Goal: Transaction & Acquisition: Purchase product/service

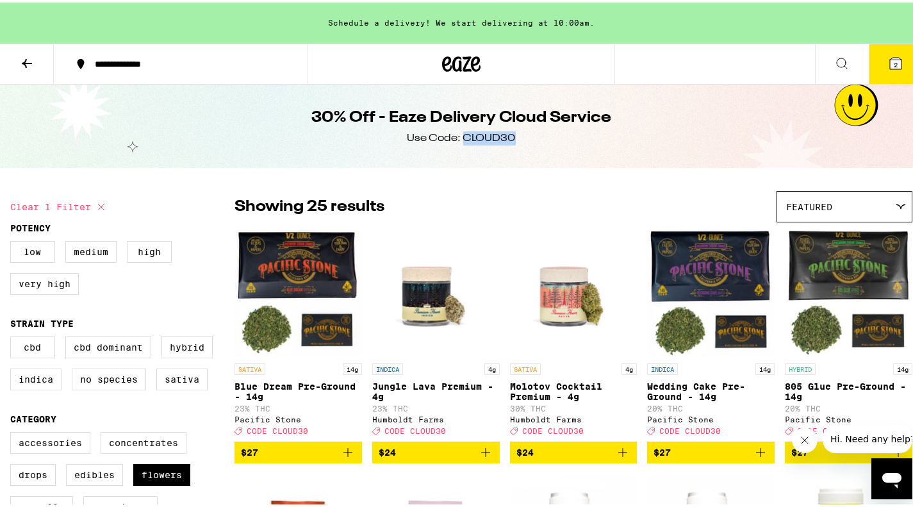
drag, startPoint x: 517, startPoint y: 134, endPoint x: 461, endPoint y: 133, distance: 56.4
click at [461, 133] on div "30% Off - Eaze Delivery Cloud Service Use Code: CLOUD30" at bounding box center [461, 123] width 492 height 83
copy div "CLOUD30"
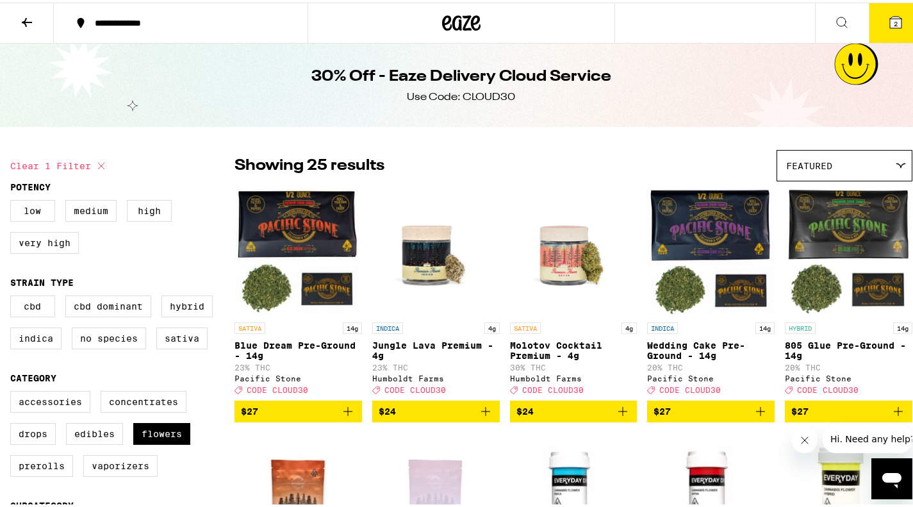
click at [890, 15] on icon at bounding box center [896, 20] width 12 height 12
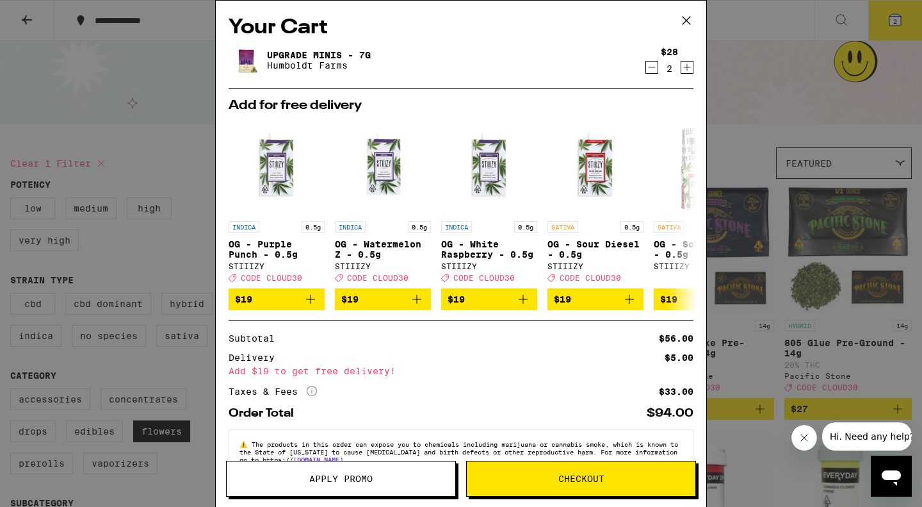
click at [368, 481] on span "Apply Promo" at bounding box center [340, 478] width 63 height 9
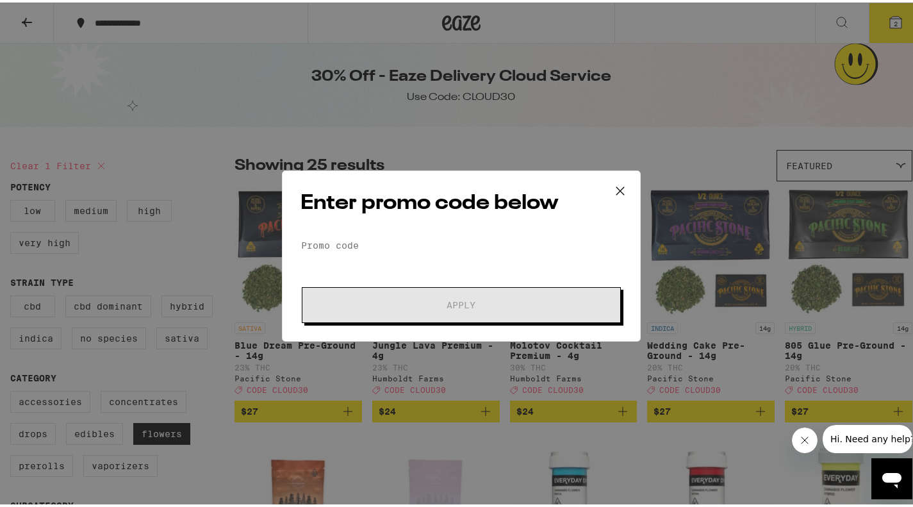
click at [484, 254] on form "Promo Code Apply" at bounding box center [460, 276] width 321 height 87
click at [481, 238] on input "Promo Code" at bounding box center [460, 242] width 321 height 19
paste input "CLOUD30"
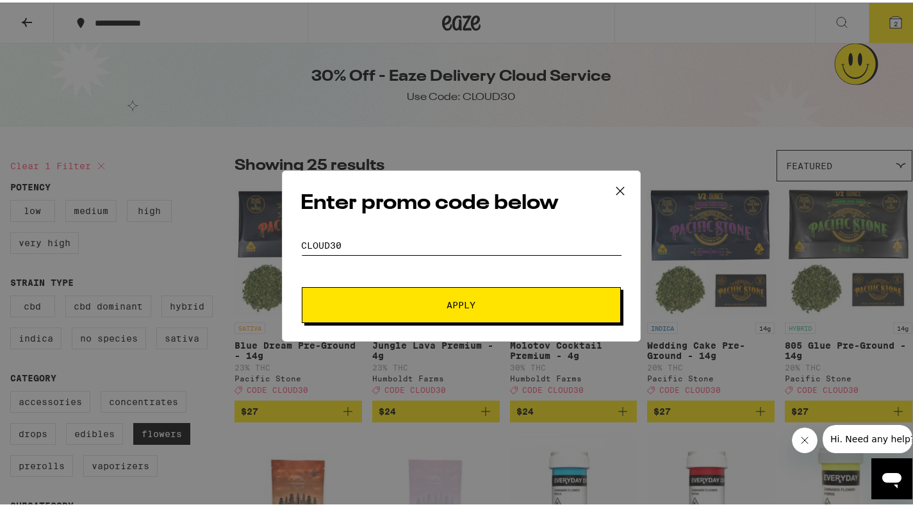
type input "CLOUD30"
click at [464, 308] on button "Apply" at bounding box center [461, 302] width 319 height 36
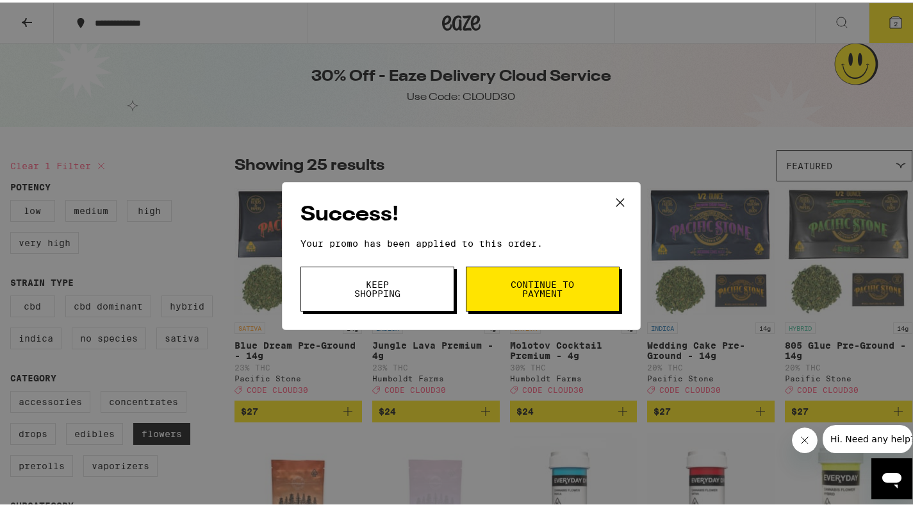
click at [579, 300] on button "Continue to payment" at bounding box center [543, 286] width 154 height 45
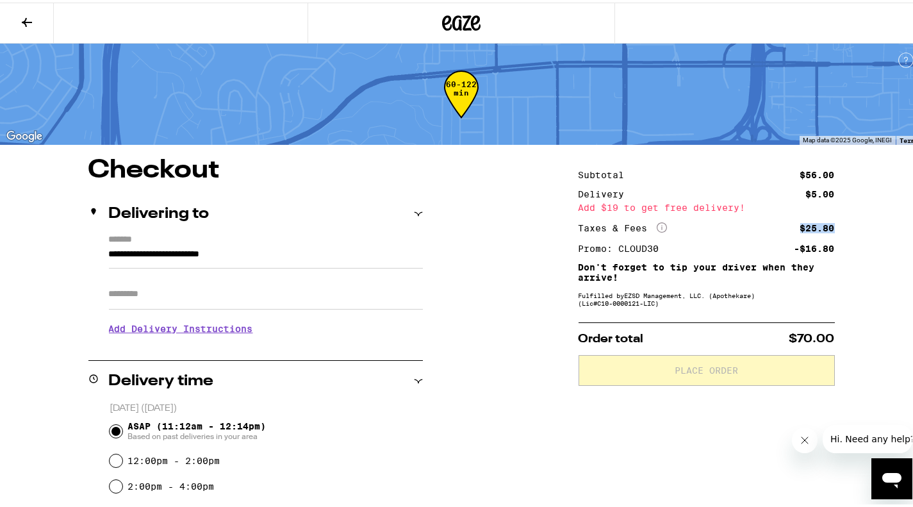
drag, startPoint x: 825, startPoint y: 224, endPoint x: 774, endPoint y: 229, distance: 51.5
click at [774, 229] on div "Taxes & Fees More Info $25.80" at bounding box center [706, 226] width 256 height 12
drag, startPoint x: 794, startPoint y: 162, endPoint x: 829, endPoint y: 201, distance: 52.6
click at [829, 200] on div "**********" at bounding box center [461, 484] width 922 height 658
click at [836, 211] on div "**********" at bounding box center [461, 484] width 922 height 658
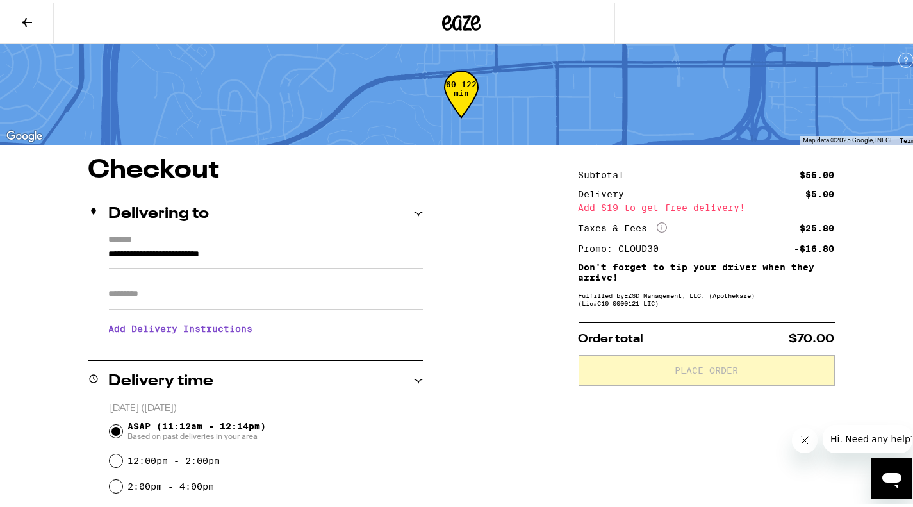
click at [150, 297] on input "Apt/Suite" at bounding box center [266, 291] width 314 height 31
type input "***"
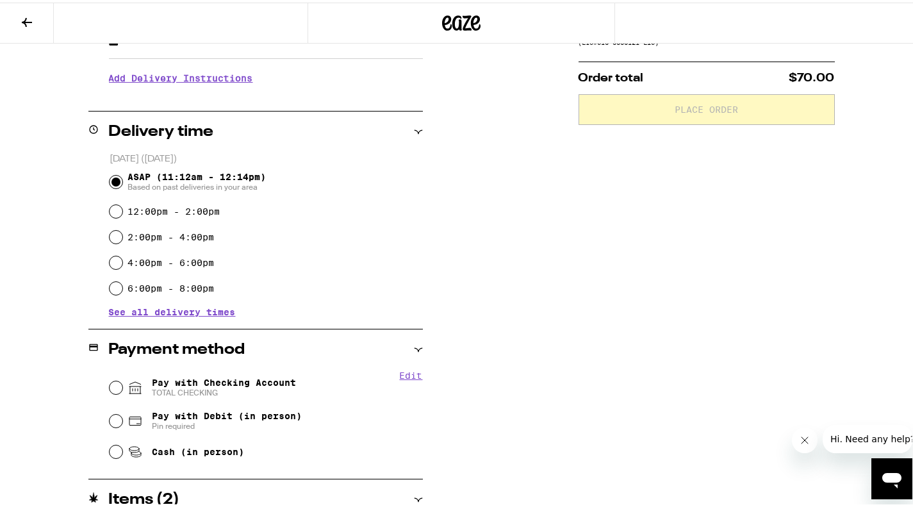
scroll to position [318, 0]
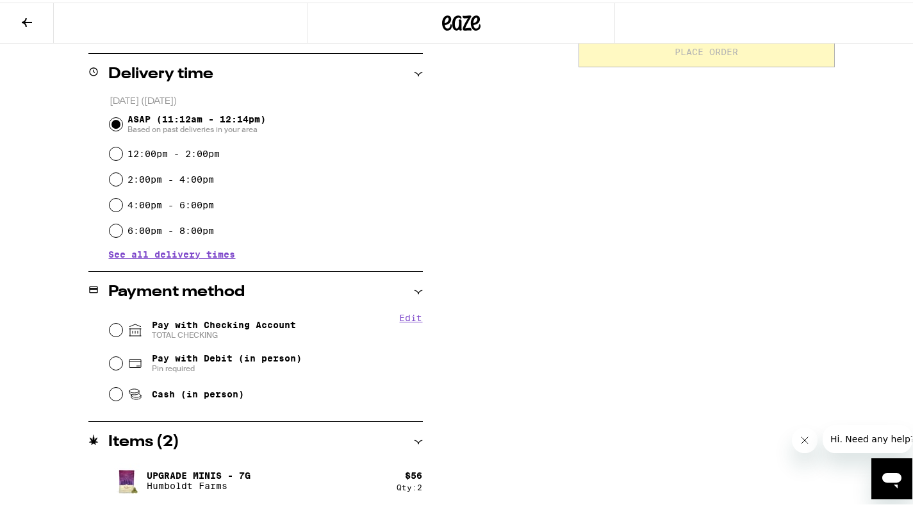
click at [232, 327] on span "Pay with Checking Account TOTAL CHECKING" at bounding box center [224, 327] width 144 height 20
click at [122, 327] on input "Pay with Checking Account TOTAL CHECKING" at bounding box center [116, 327] width 13 height 13
radio input "true"
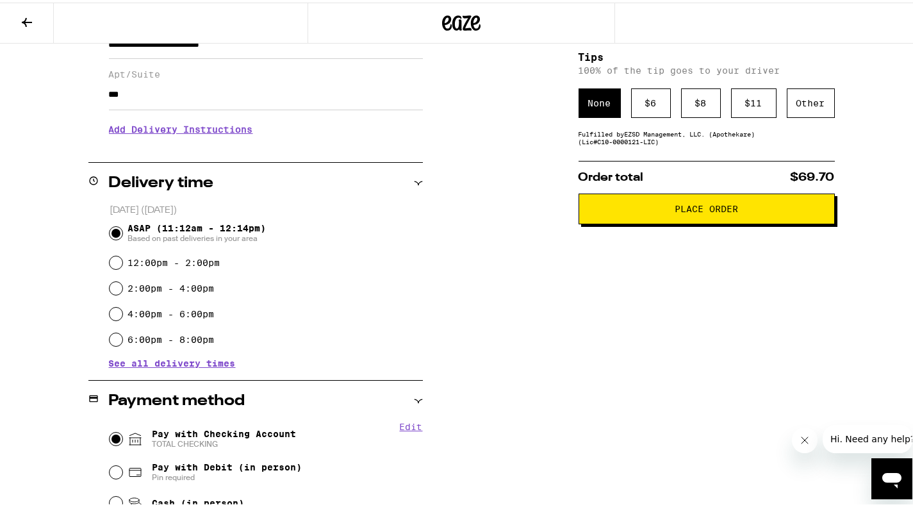
scroll to position [360, 0]
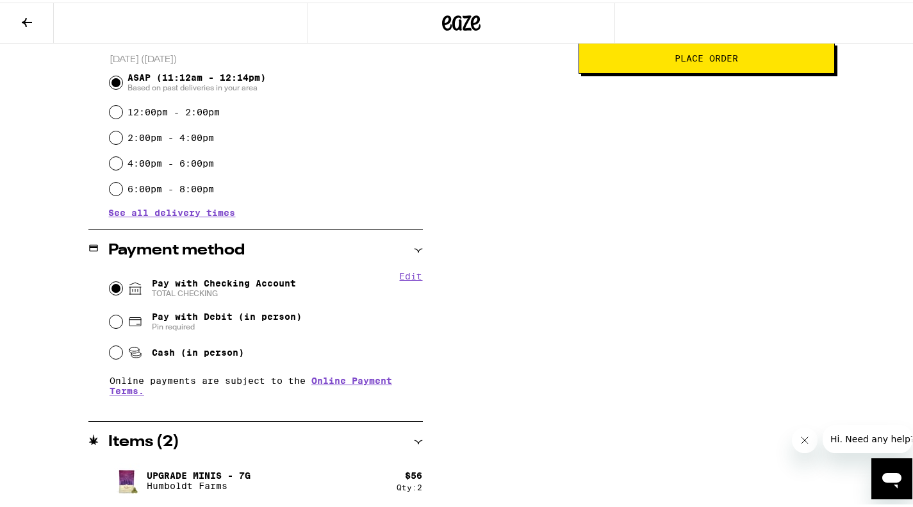
click at [699, 69] on button "Place Order" at bounding box center [706, 55] width 256 height 31
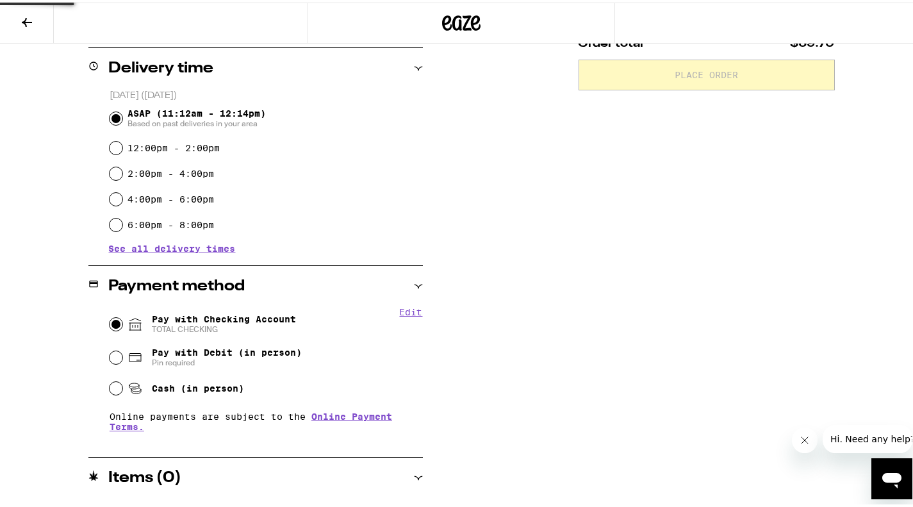
scroll to position [337, 0]
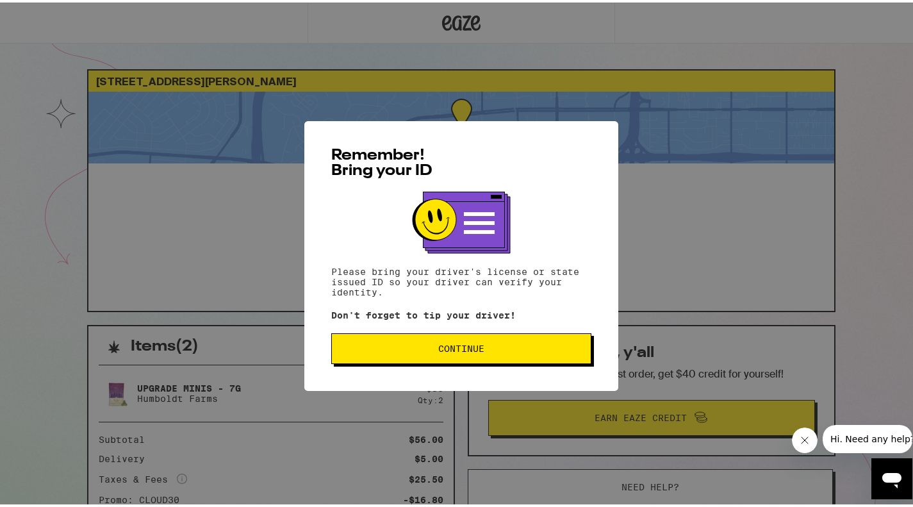
click at [412, 337] on button "Continue" at bounding box center [461, 345] width 260 height 31
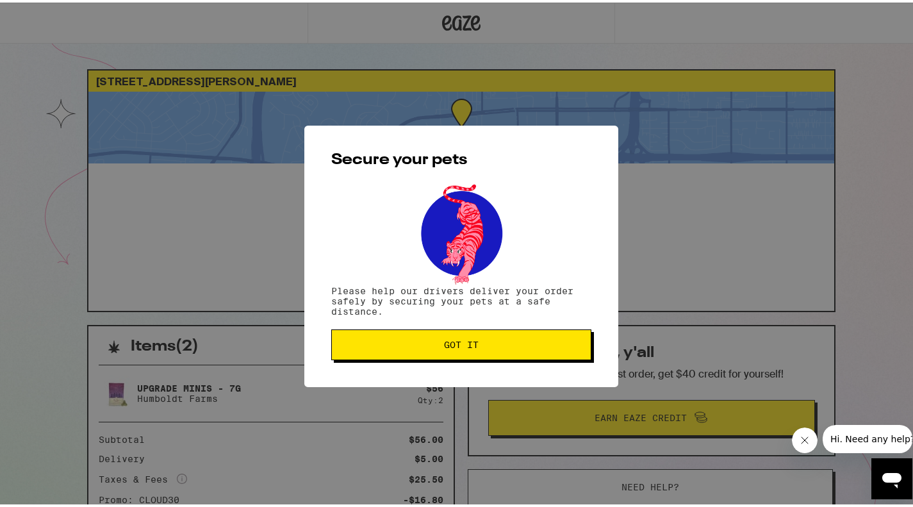
click at [504, 346] on span "Got it" at bounding box center [461, 341] width 238 height 9
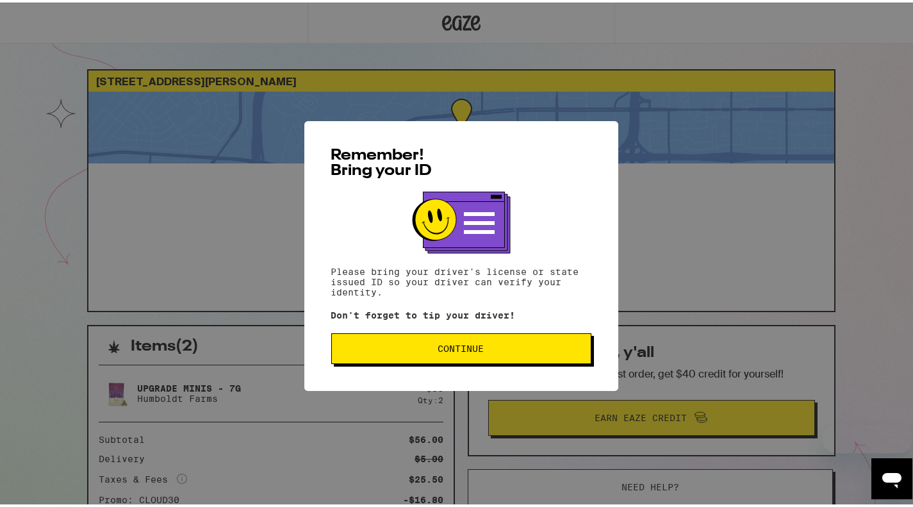
click at [455, 350] on span "Continue" at bounding box center [461, 345] width 46 height 9
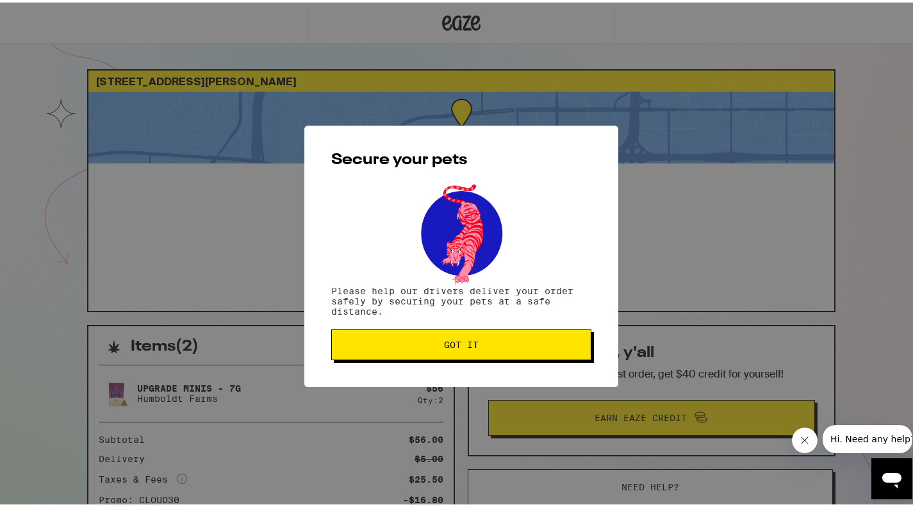
click at [482, 335] on button "Got it" at bounding box center [461, 342] width 260 height 31
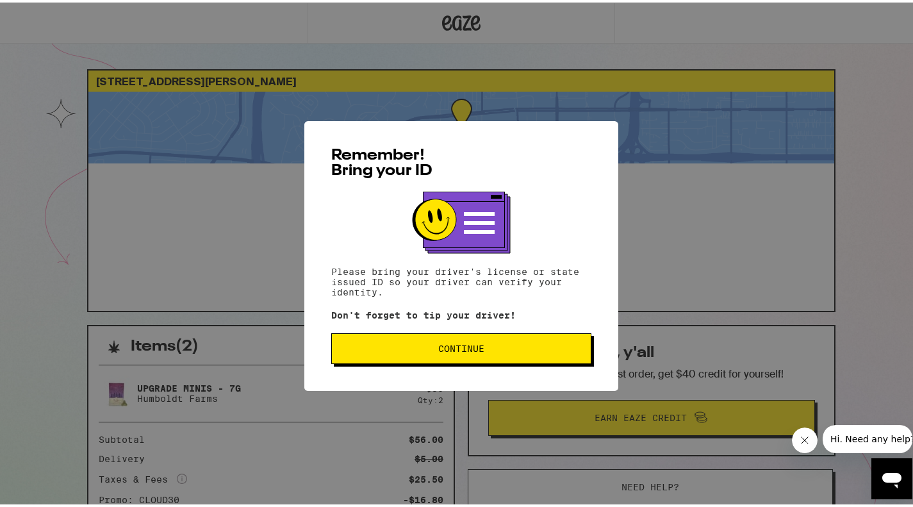
click at [487, 356] on button "Continue" at bounding box center [461, 345] width 260 height 31
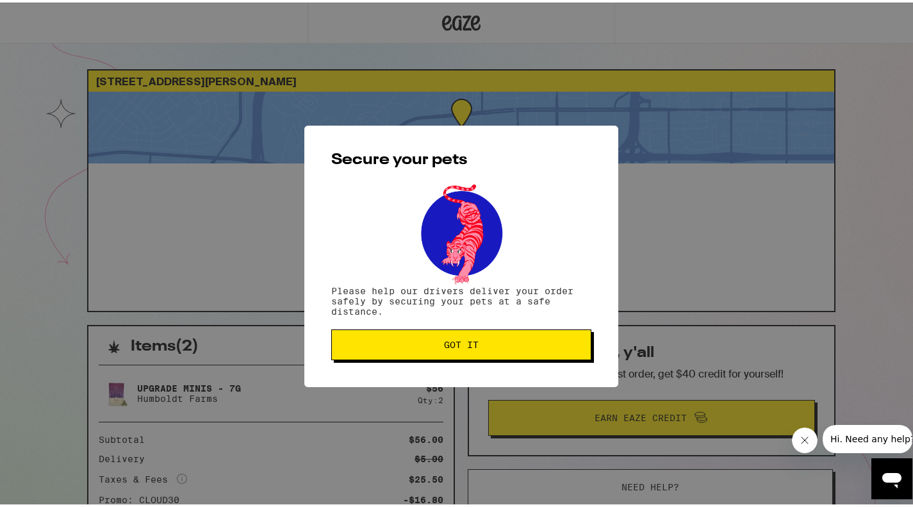
drag, startPoint x: 496, startPoint y: 333, endPoint x: 507, endPoint y: 329, distance: 12.4
click at [496, 333] on button "Got it" at bounding box center [461, 342] width 260 height 31
